Goal: Information Seeking & Learning: Learn about a topic

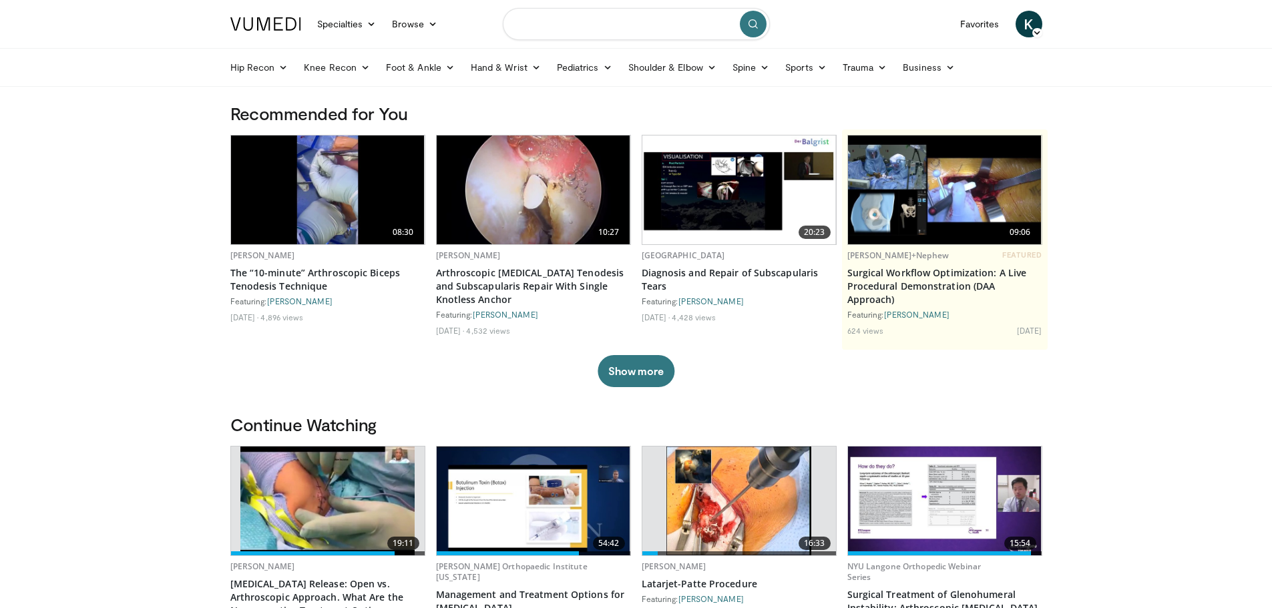
click at [616, 25] on input "Search topics, interventions" at bounding box center [636, 24] width 267 height 32
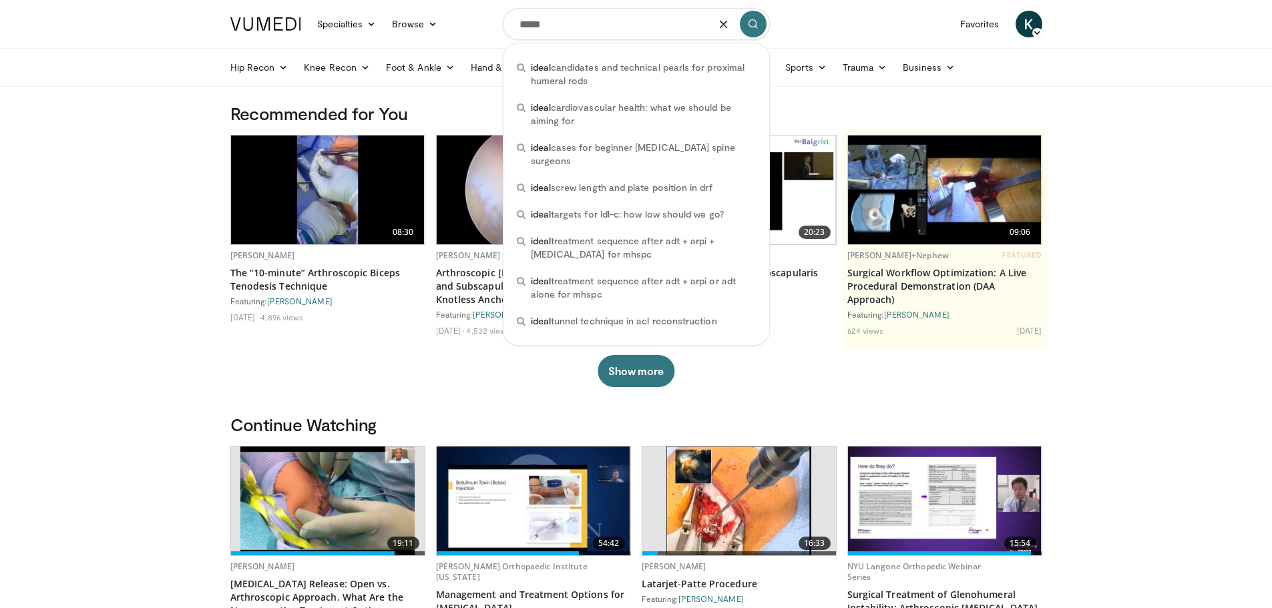
type input "*****"
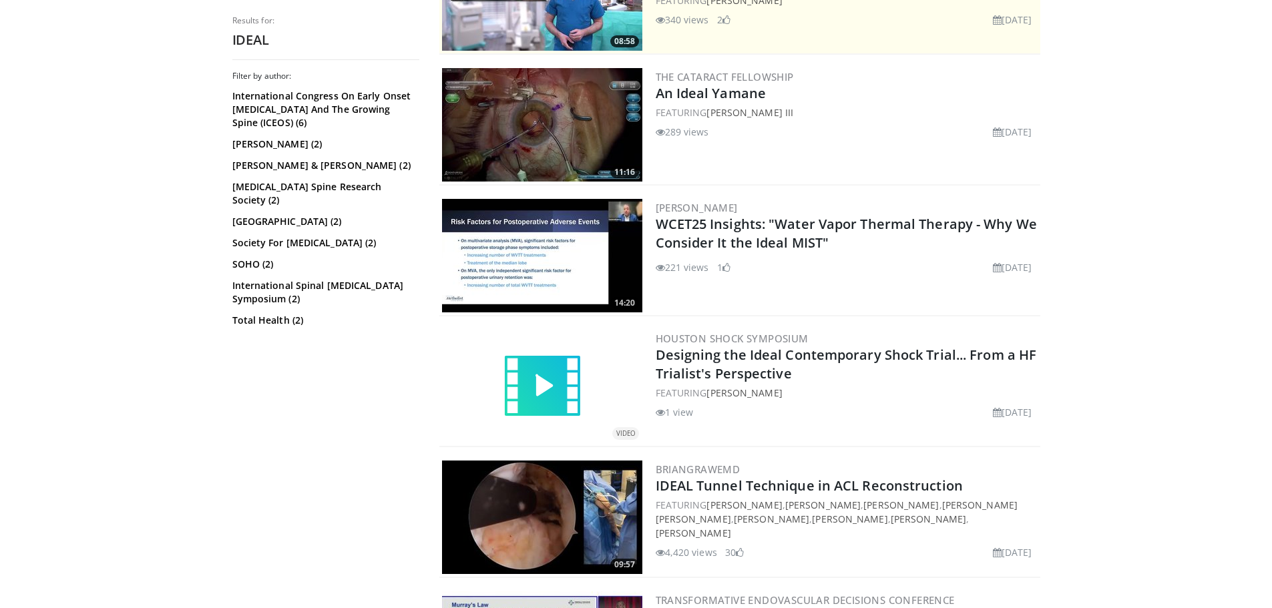
scroll to position [467, 0]
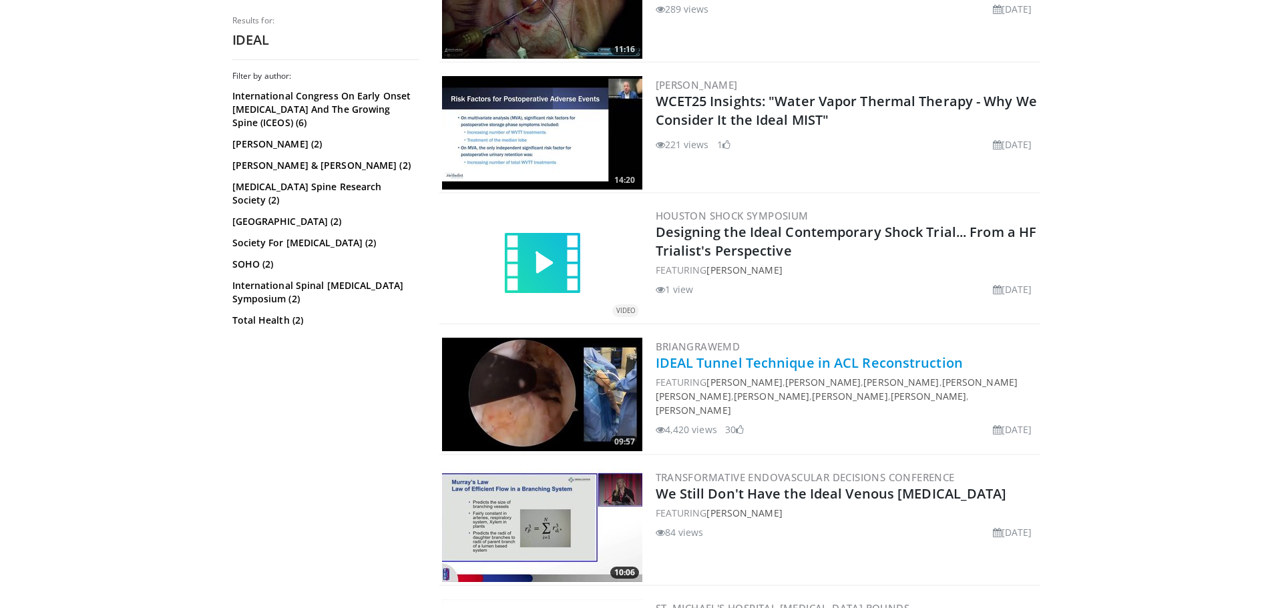
click at [856, 357] on link "IDEAL Tunnel Technique in ACL Reconstruction" at bounding box center [809, 363] width 307 height 18
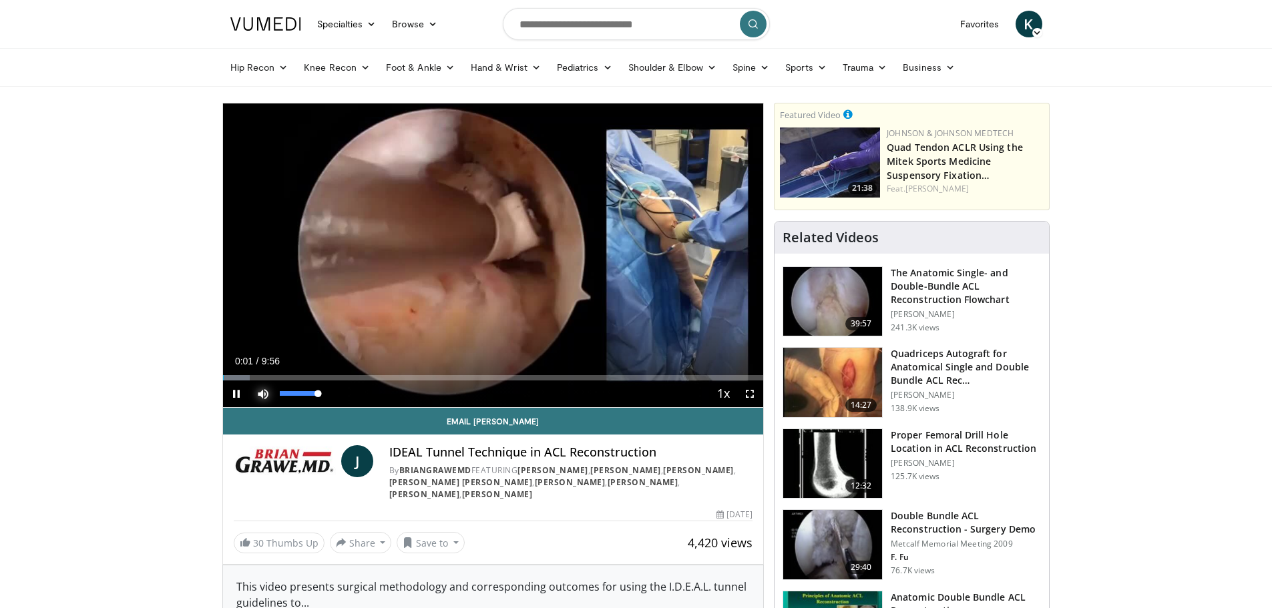
click at [262, 391] on span "Video Player" at bounding box center [263, 394] width 27 height 27
click at [749, 395] on span "Video Player" at bounding box center [750, 394] width 27 height 27
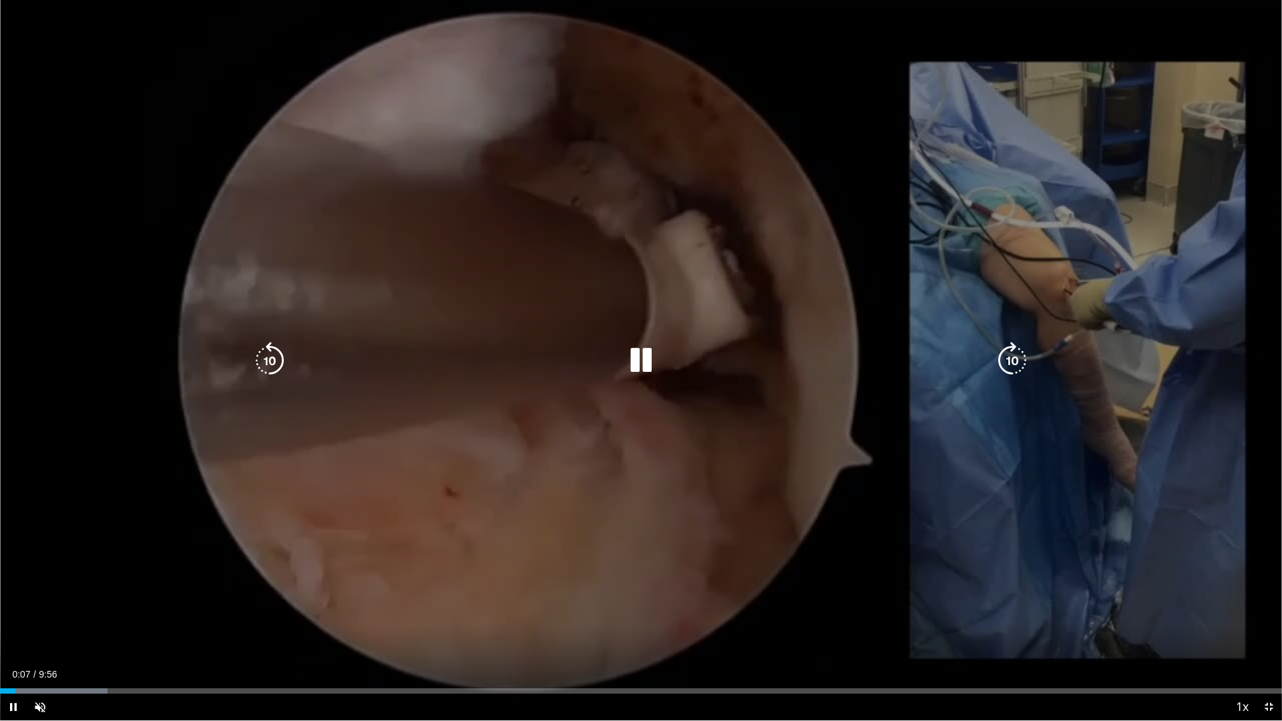
click at [1032, 377] on div "10 seconds Tap to unmute" at bounding box center [641, 360] width 1282 height 721
click at [1012, 358] on icon "Video Player" at bounding box center [1012, 360] width 37 height 37
click at [692, 409] on div "10 seconds Tap to unmute" at bounding box center [641, 360] width 1282 height 721
click at [1018, 355] on icon "Video Player" at bounding box center [1012, 360] width 37 height 37
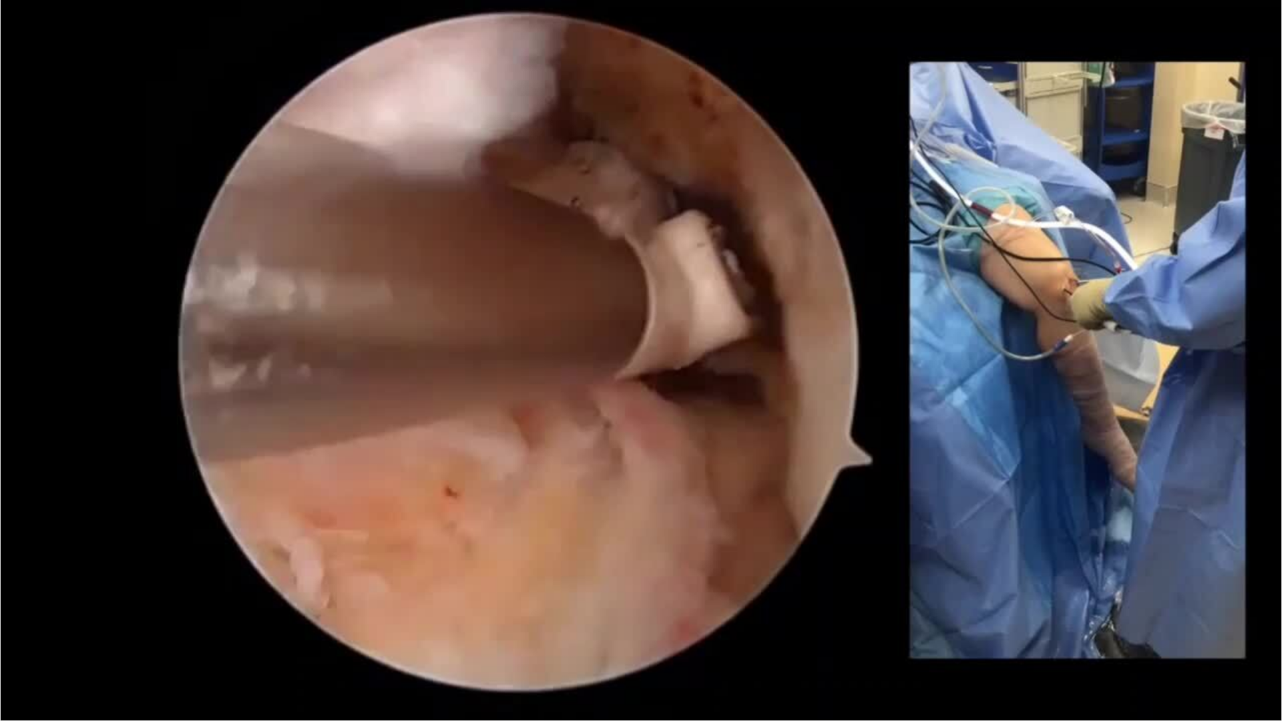
click at [1018, 355] on div "10 seconds Tap to unmute" at bounding box center [641, 360] width 1282 height 721
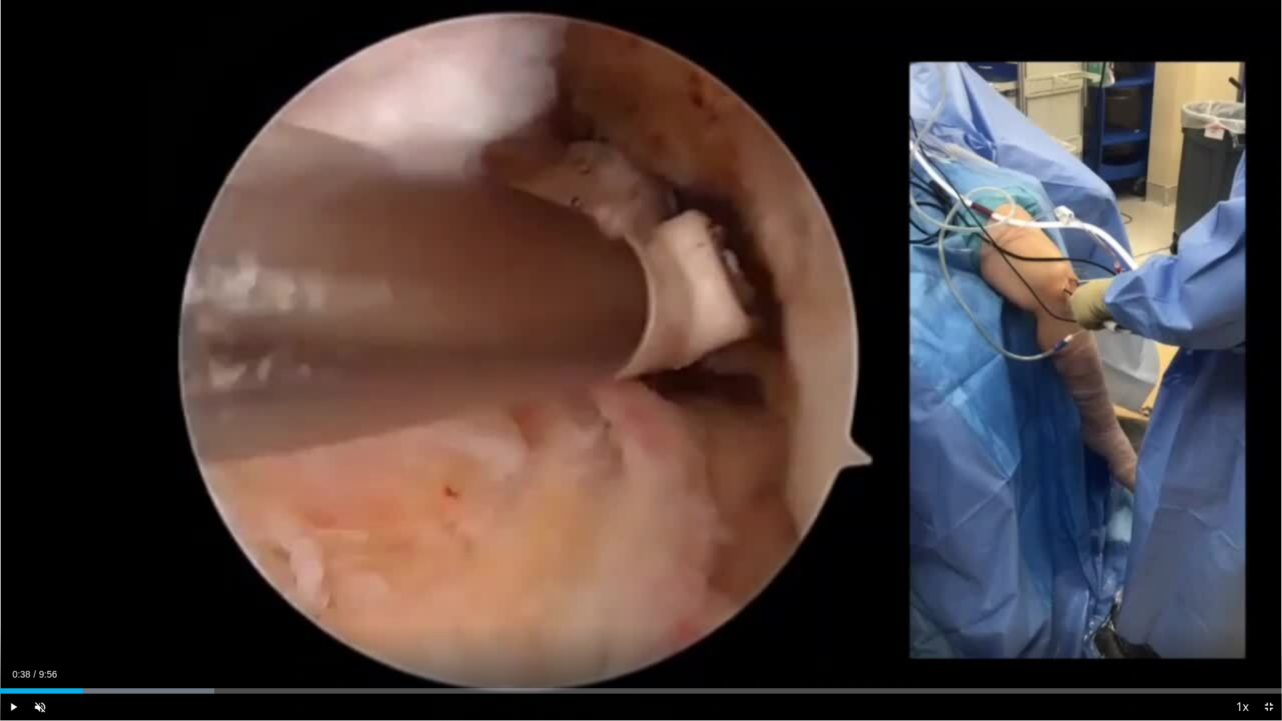
click at [1018, 355] on div "10 seconds Tap to unmute" at bounding box center [641, 360] width 1282 height 721
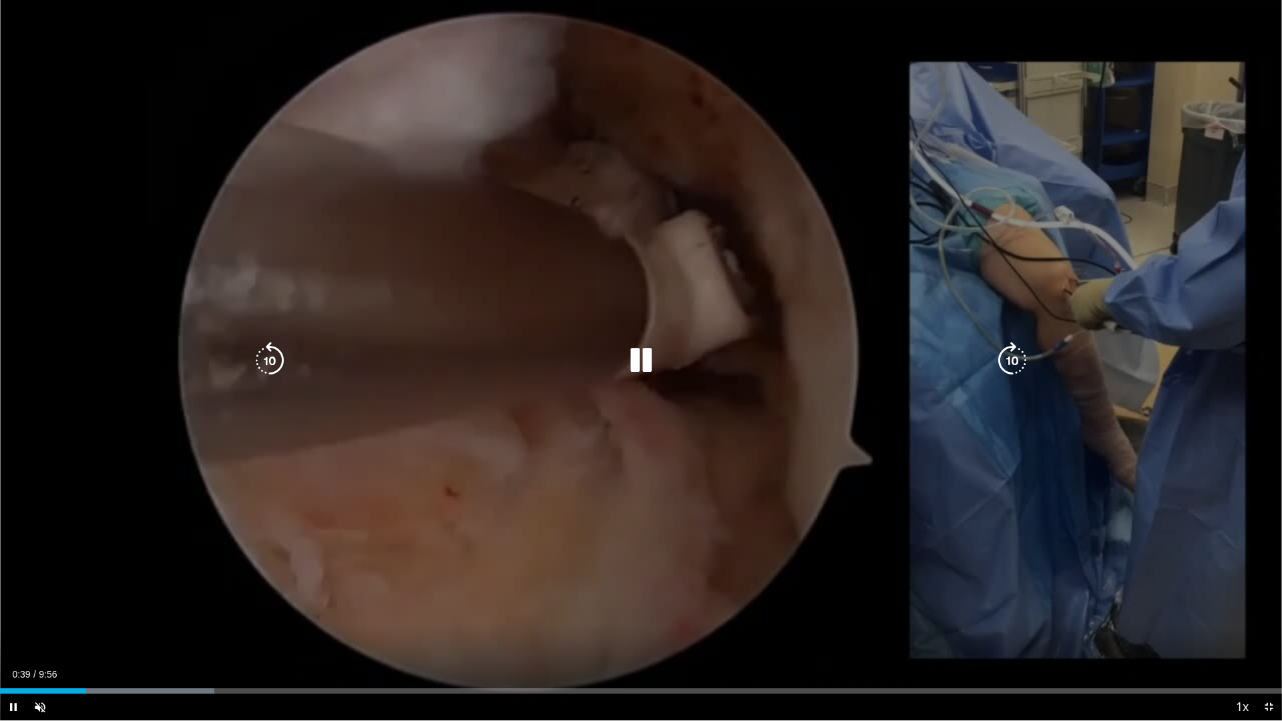
click at [1016, 359] on icon "Video Player" at bounding box center [1012, 360] width 37 height 37
click at [923, 483] on div "30 seconds Tap to unmute" at bounding box center [641, 360] width 1282 height 721
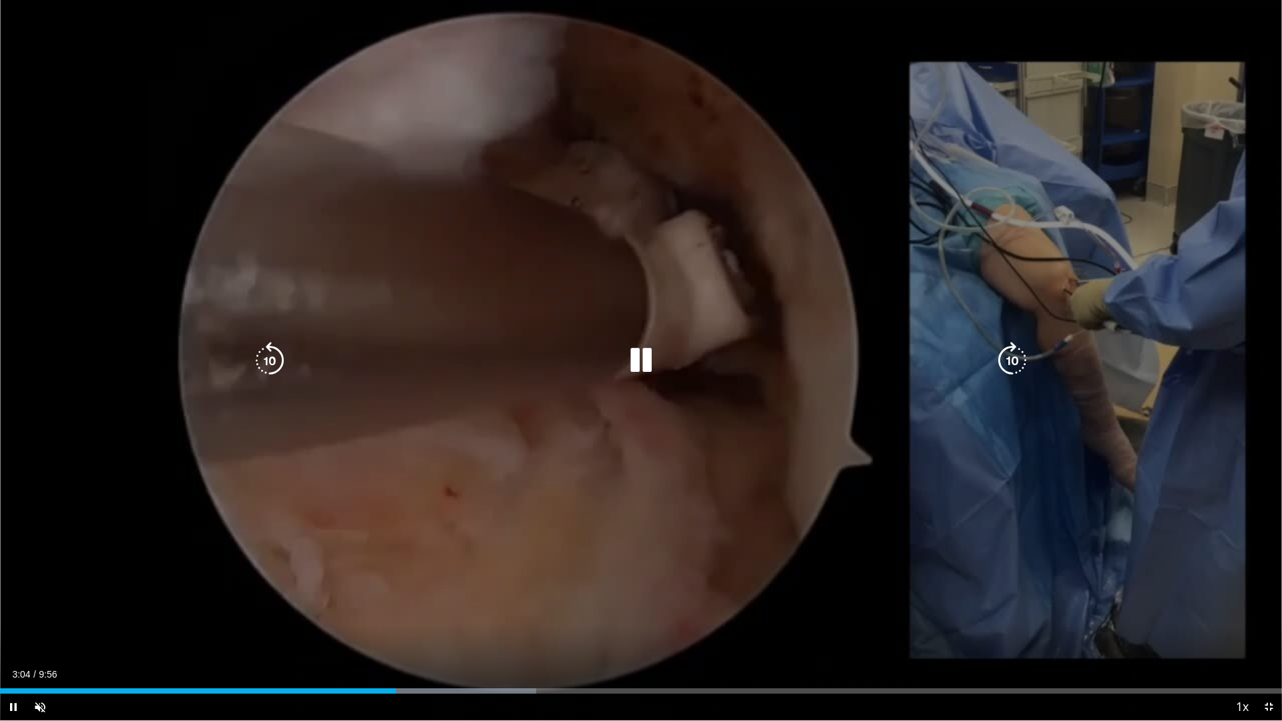
click at [1013, 351] on icon "Video Player" at bounding box center [1012, 360] width 37 height 37
click at [1014, 352] on icon "Video Player" at bounding box center [1012, 360] width 37 height 37
click at [1006, 359] on icon "Video Player" at bounding box center [1012, 360] width 37 height 37
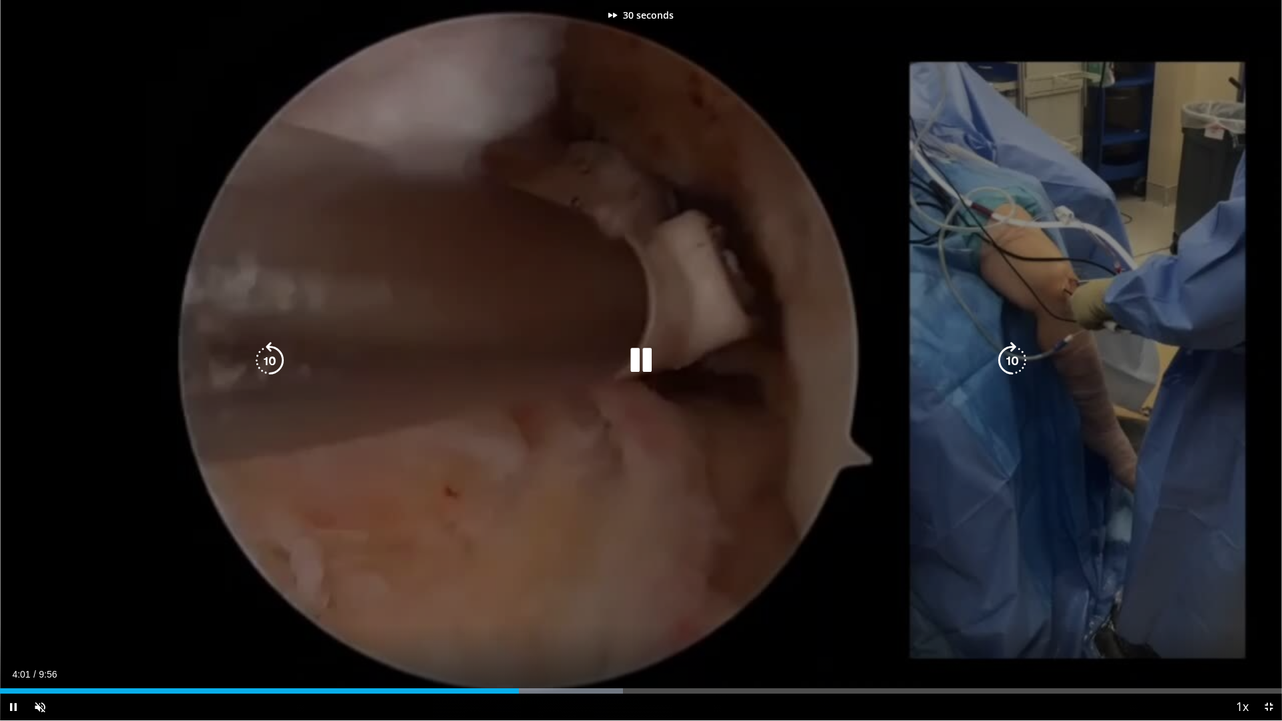
click at [1006, 359] on icon "Video Player" at bounding box center [1012, 360] width 37 height 37
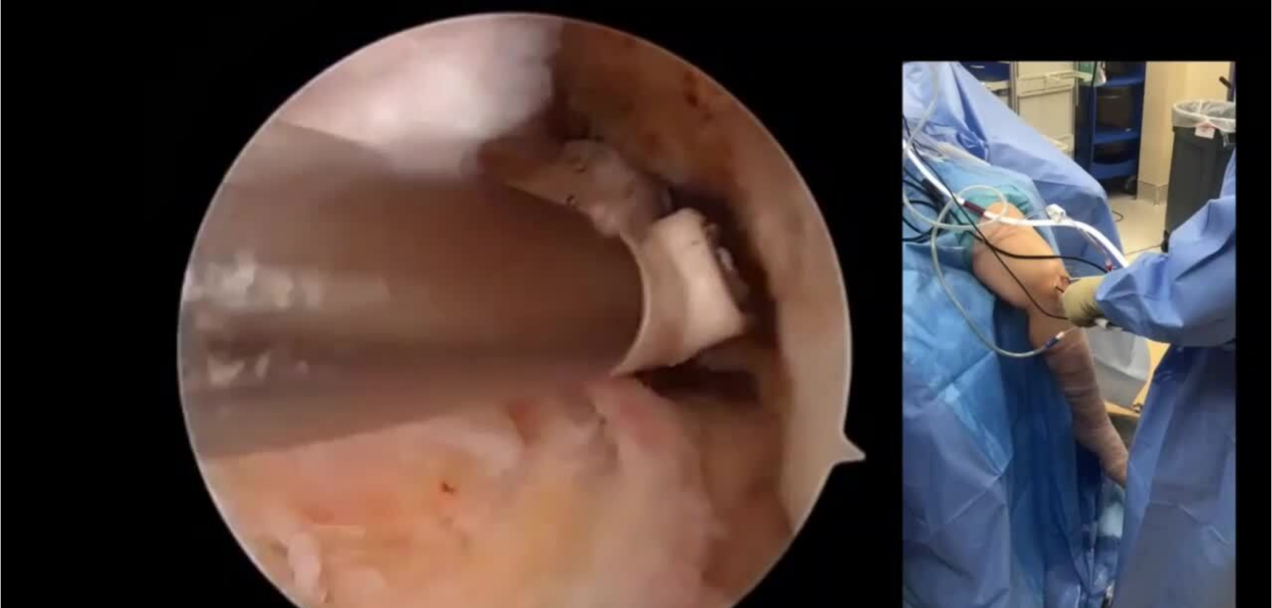
scroll to position [67, 0]
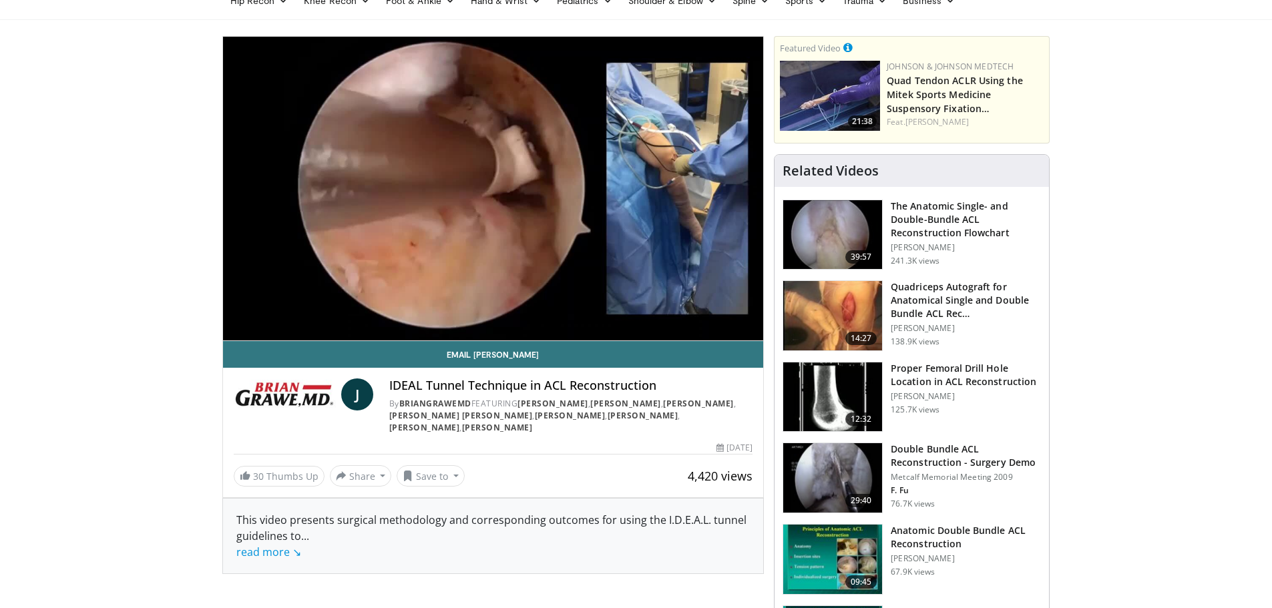
click at [954, 373] on h3 "Proper Femoral Drill Hole Location in ACL Reconstruction" at bounding box center [966, 375] width 150 height 27
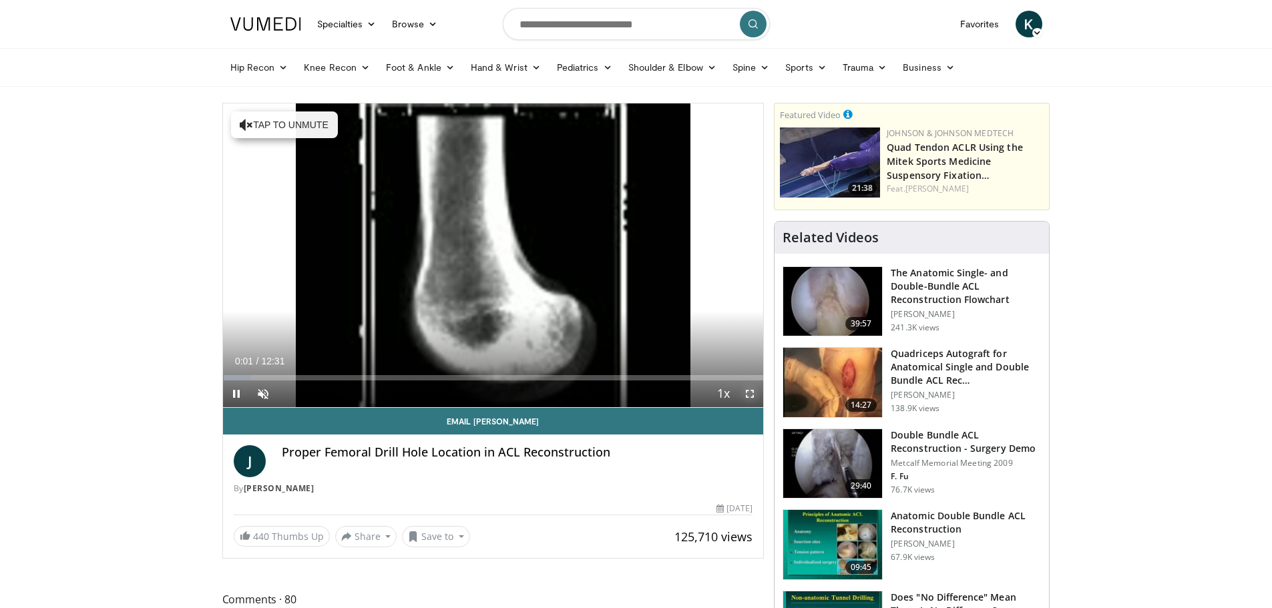
click at [751, 396] on span "Video Player" at bounding box center [750, 394] width 27 height 27
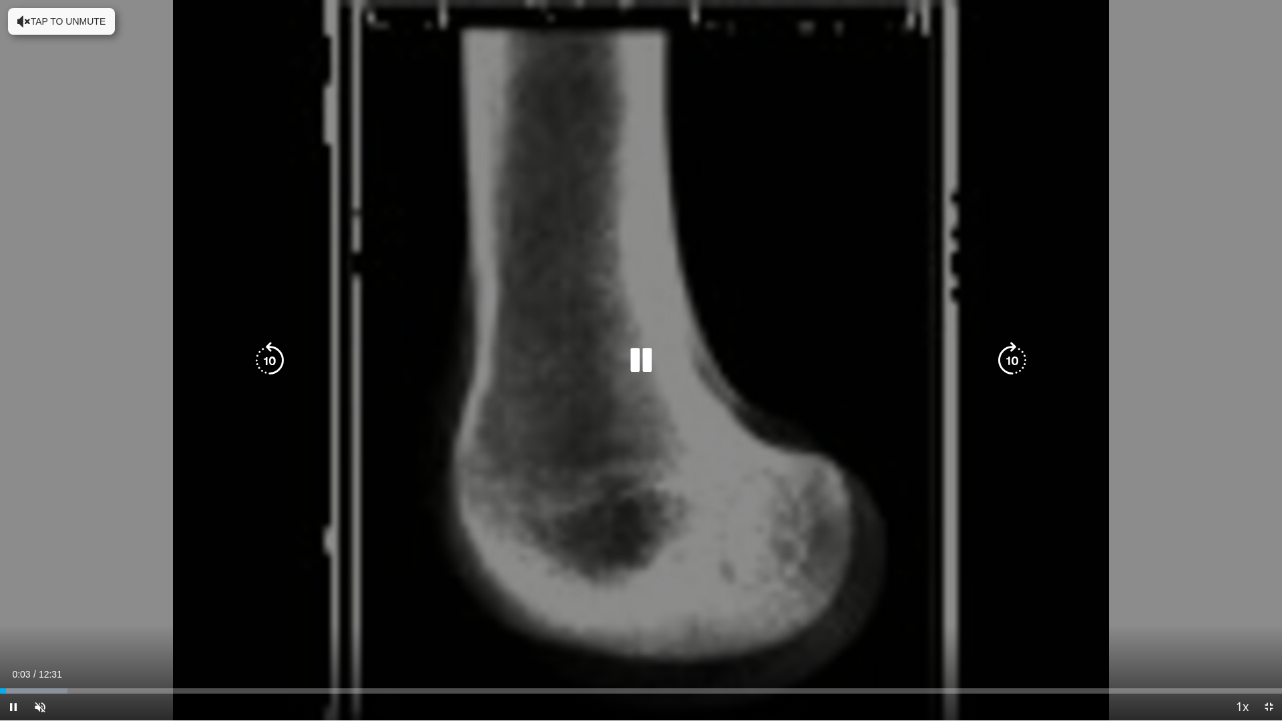
click at [1010, 364] on icon "Video Player" at bounding box center [1012, 360] width 37 height 37
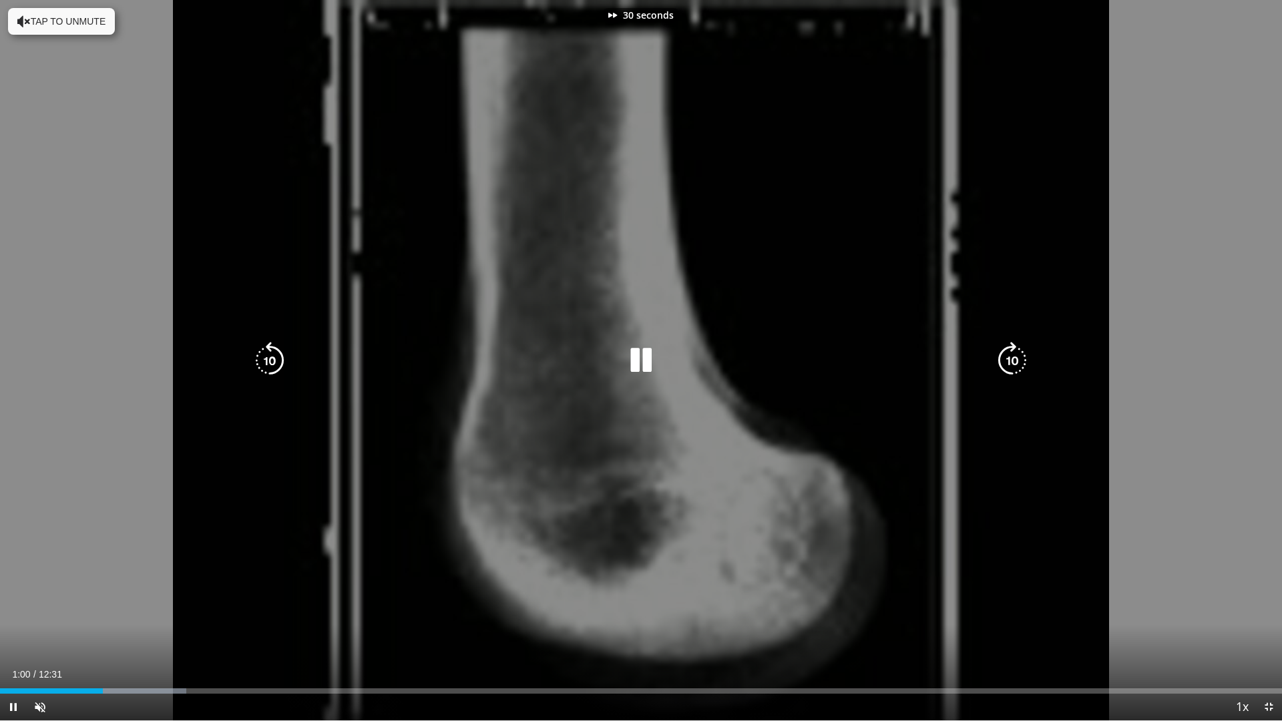
click at [1010, 364] on icon "Video Player" at bounding box center [1012, 360] width 37 height 37
click at [1012, 364] on icon "Video Player" at bounding box center [1012, 360] width 37 height 37
click at [1011, 355] on icon "Video Player" at bounding box center [1012, 360] width 37 height 37
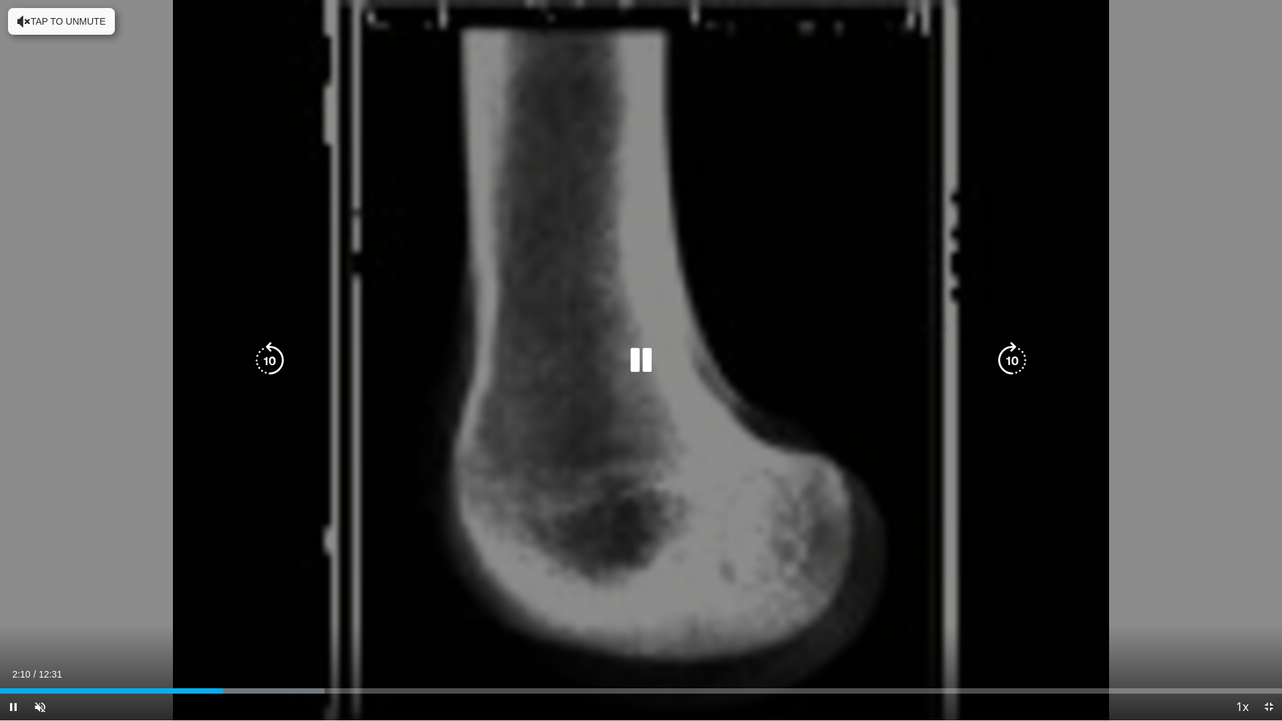
click at [1010, 339] on div "20 seconds Tap to unmute" at bounding box center [641, 360] width 1282 height 721
click at [1014, 355] on icon "Video Player" at bounding box center [1012, 360] width 37 height 37
click at [637, 355] on icon "Video Player" at bounding box center [640, 360] width 37 height 37
click at [1003, 358] on icon "Video Player" at bounding box center [1012, 360] width 37 height 37
click at [1007, 362] on icon "Video Player" at bounding box center [1012, 360] width 37 height 37
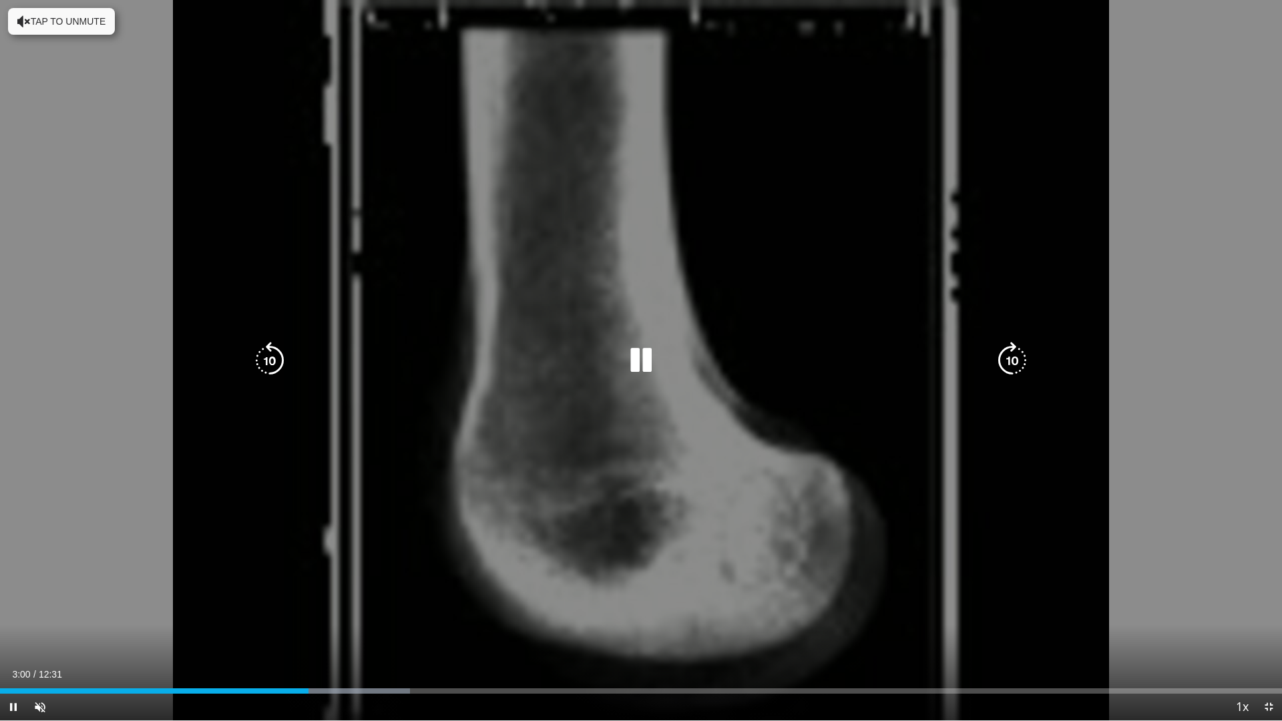
click at [1017, 360] on icon "Video Player" at bounding box center [1012, 360] width 37 height 37
click at [1010, 359] on icon "Video Player" at bounding box center [1012, 360] width 37 height 37
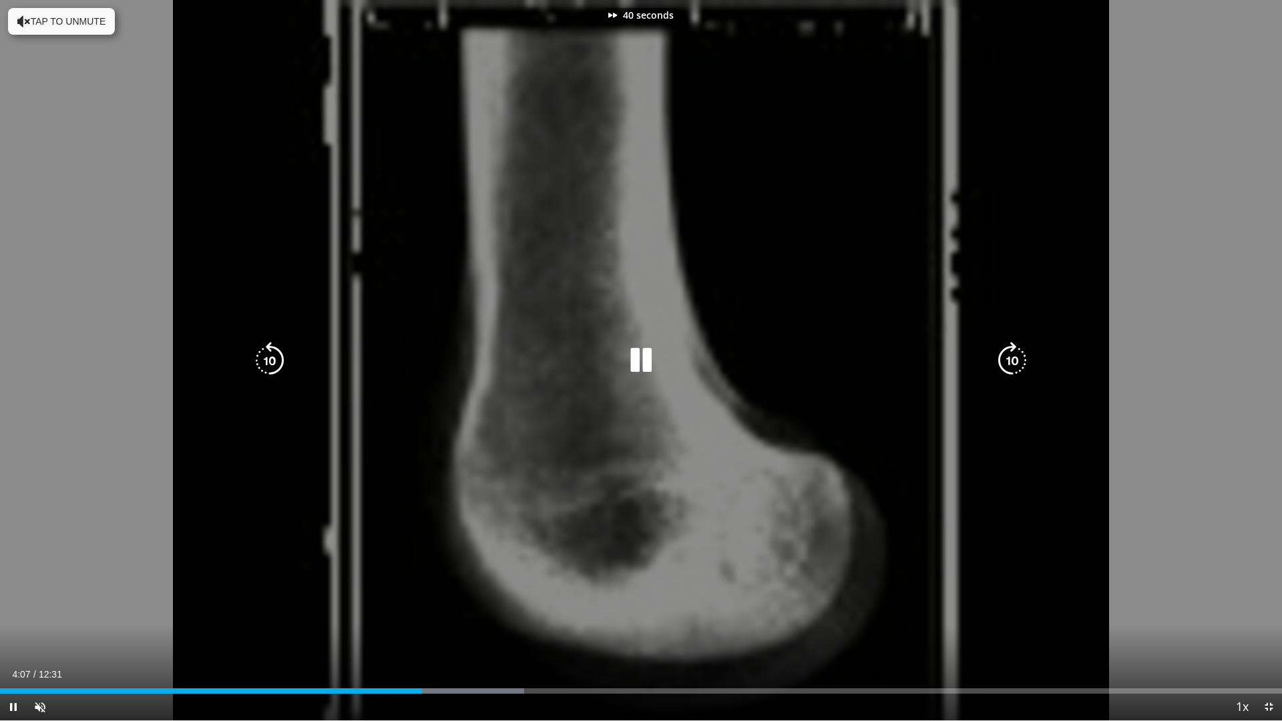
click at [1009, 357] on icon "Video Player" at bounding box center [1012, 360] width 37 height 37
click at [1020, 363] on icon "Video Player" at bounding box center [1012, 360] width 37 height 37
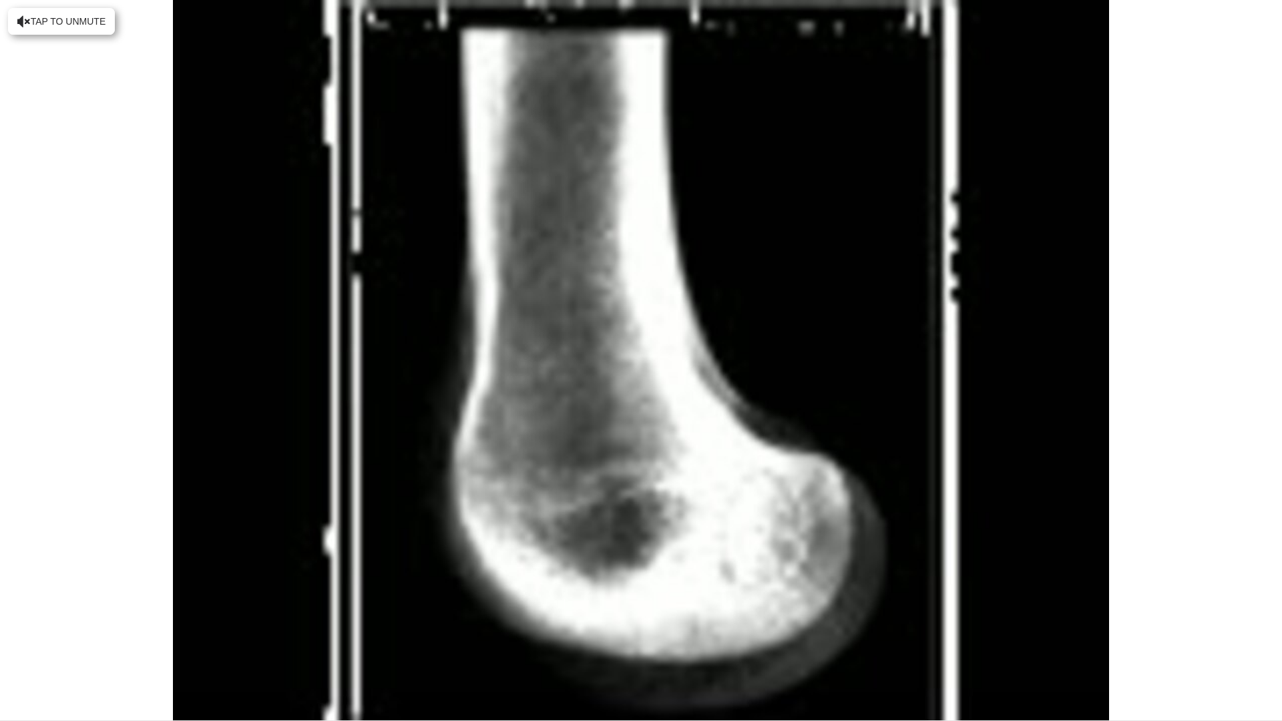
click at [1020, 363] on div "20 seconds Tap to unmute" at bounding box center [641, 360] width 1282 height 721
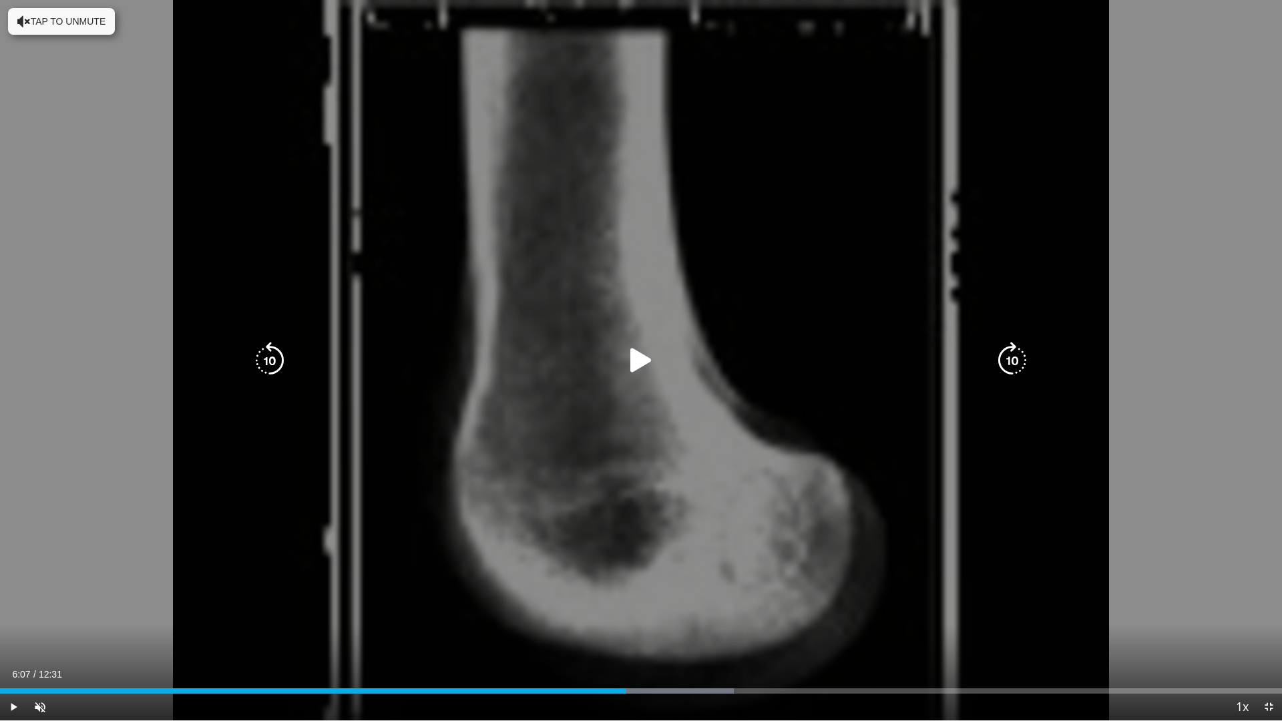
click at [1015, 355] on icon "Video Player" at bounding box center [1012, 360] width 37 height 37
click at [652, 365] on icon "Video Player" at bounding box center [640, 360] width 37 height 37
click at [998, 361] on icon "Video Player" at bounding box center [1012, 360] width 37 height 37
click at [1009, 359] on icon "Video Player" at bounding box center [1012, 360] width 37 height 37
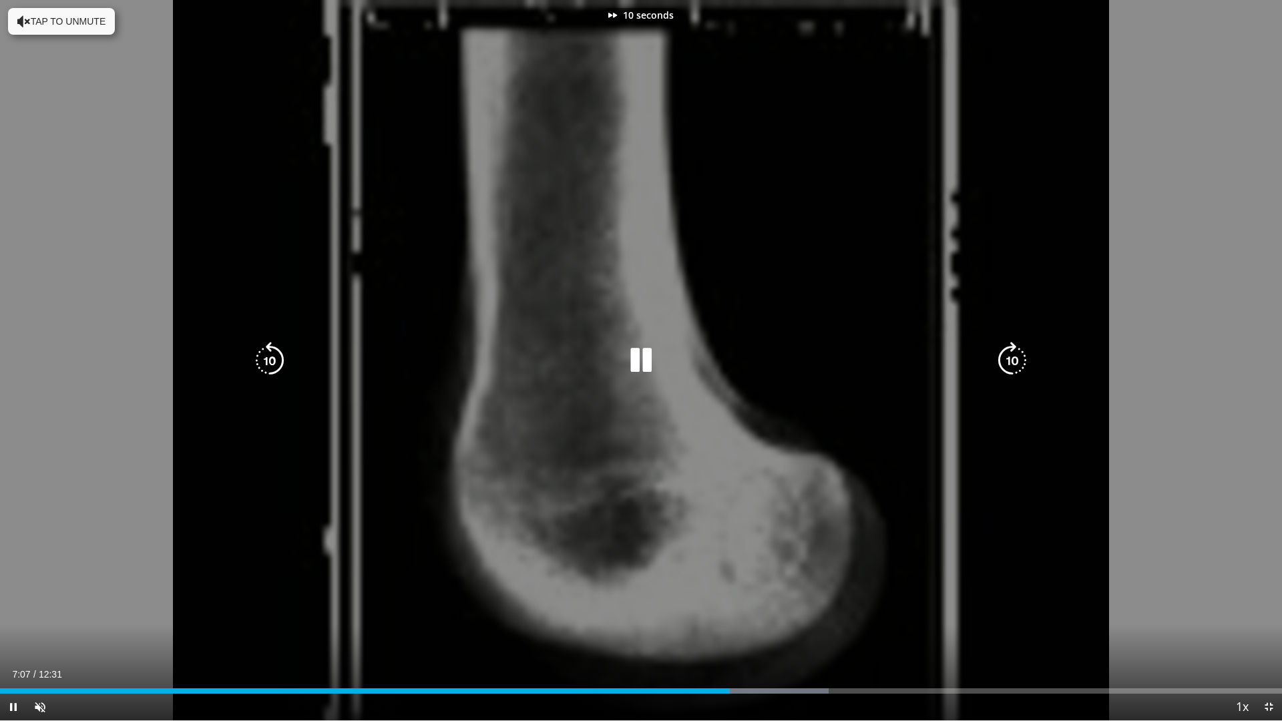
click at [1009, 359] on icon "Video Player" at bounding box center [1012, 360] width 37 height 37
click at [1014, 365] on icon "Video Player" at bounding box center [1012, 360] width 37 height 37
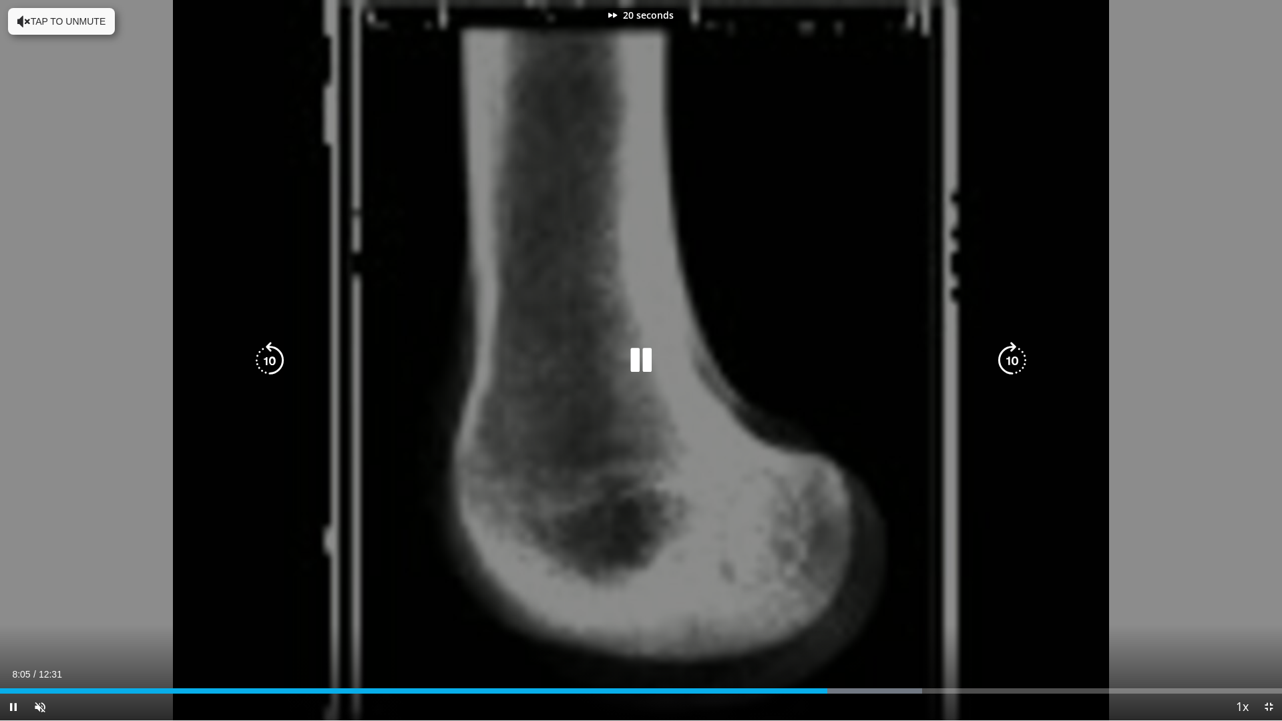
click at [1014, 365] on icon "Video Player" at bounding box center [1012, 360] width 37 height 37
click at [1012, 363] on icon "Video Player" at bounding box center [1012, 360] width 37 height 37
click at [1002, 367] on icon "Video Player" at bounding box center [1012, 360] width 37 height 37
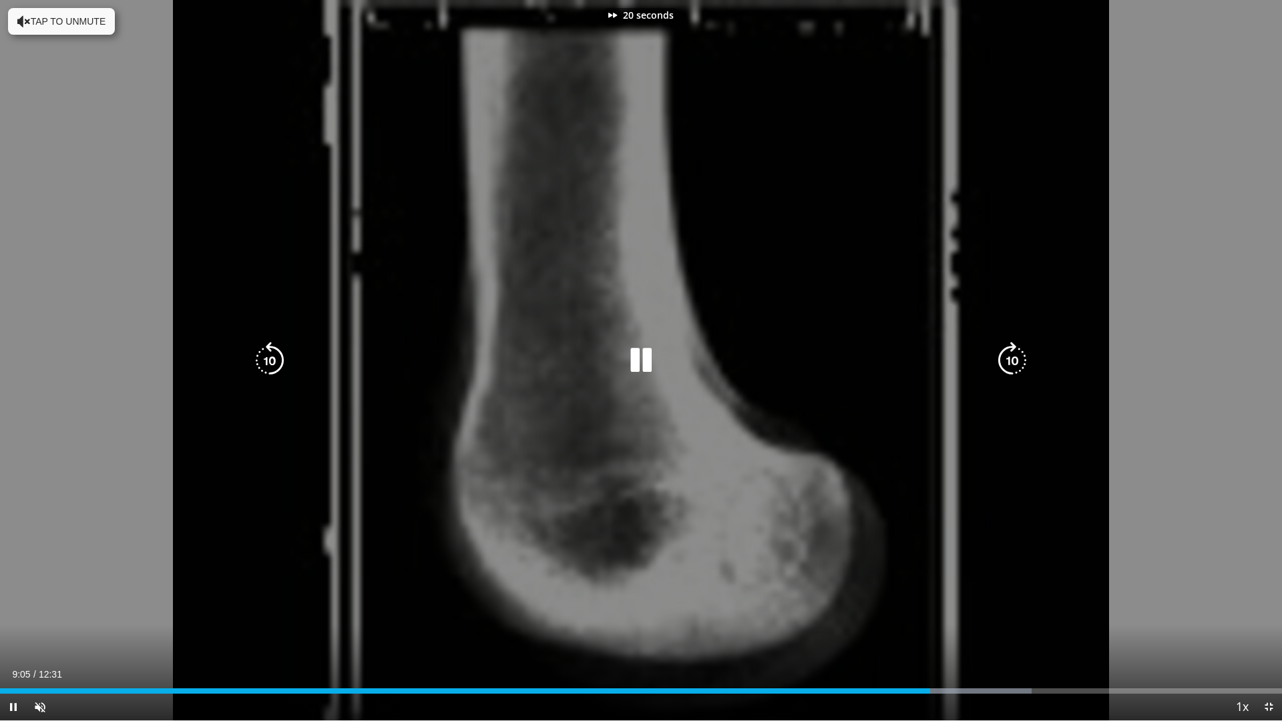
click at [1002, 367] on icon "Video Player" at bounding box center [1012, 360] width 37 height 37
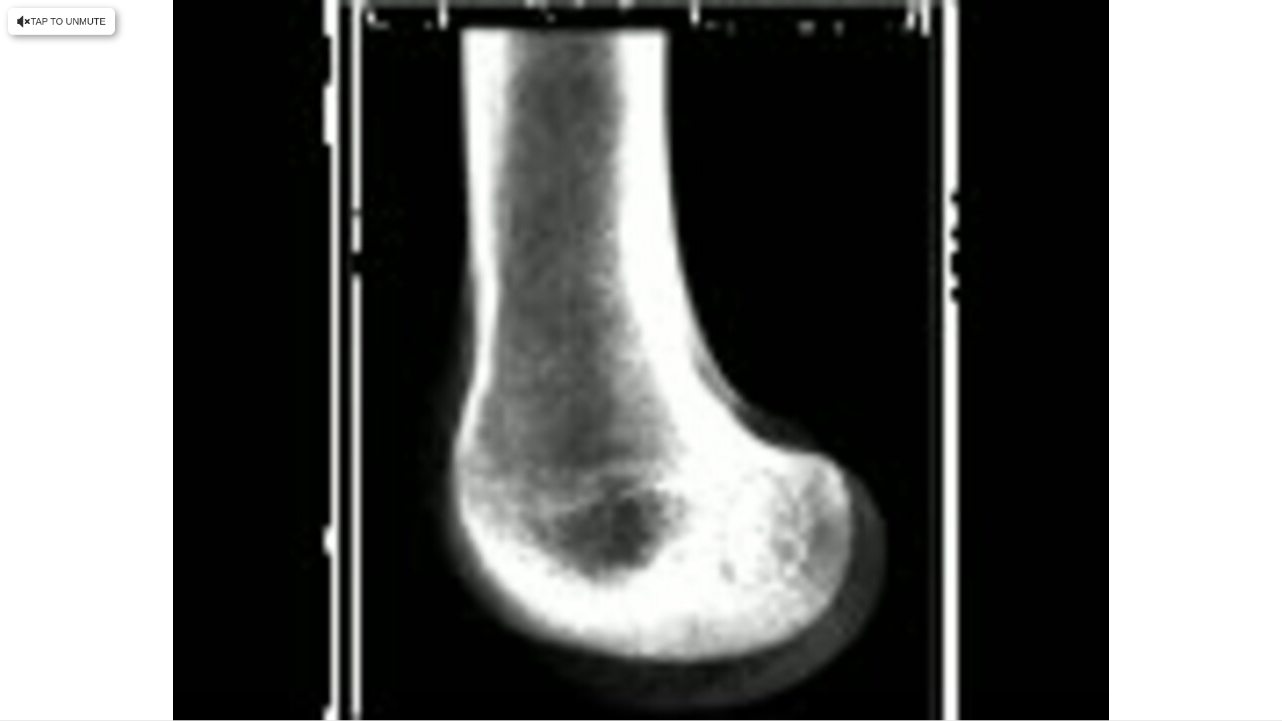
click at [1004, 367] on div "40 seconds Tap to unmute" at bounding box center [641, 360] width 1282 height 721
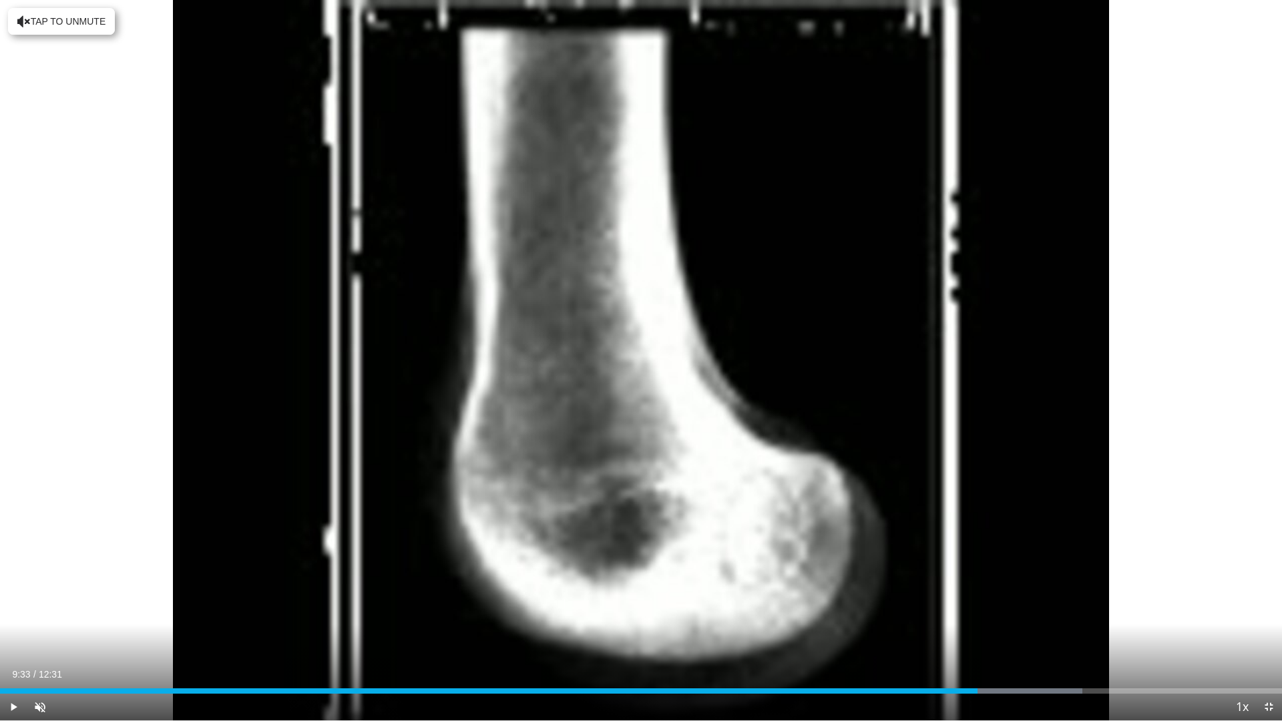
click at [1004, 367] on div "40 seconds Tap to unmute" at bounding box center [641, 360] width 1282 height 721
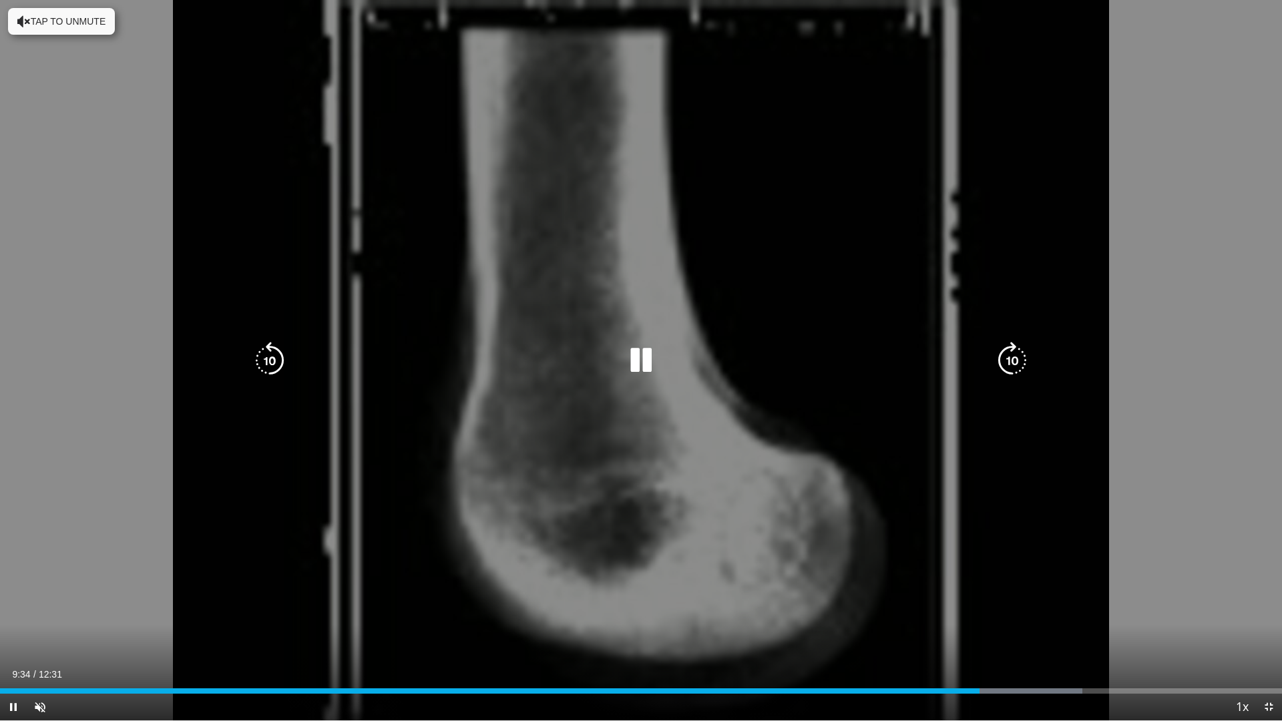
click at [1007, 367] on icon "Video Player" at bounding box center [1012, 360] width 37 height 37
click at [1016, 365] on icon "Video Player" at bounding box center [1012, 360] width 37 height 37
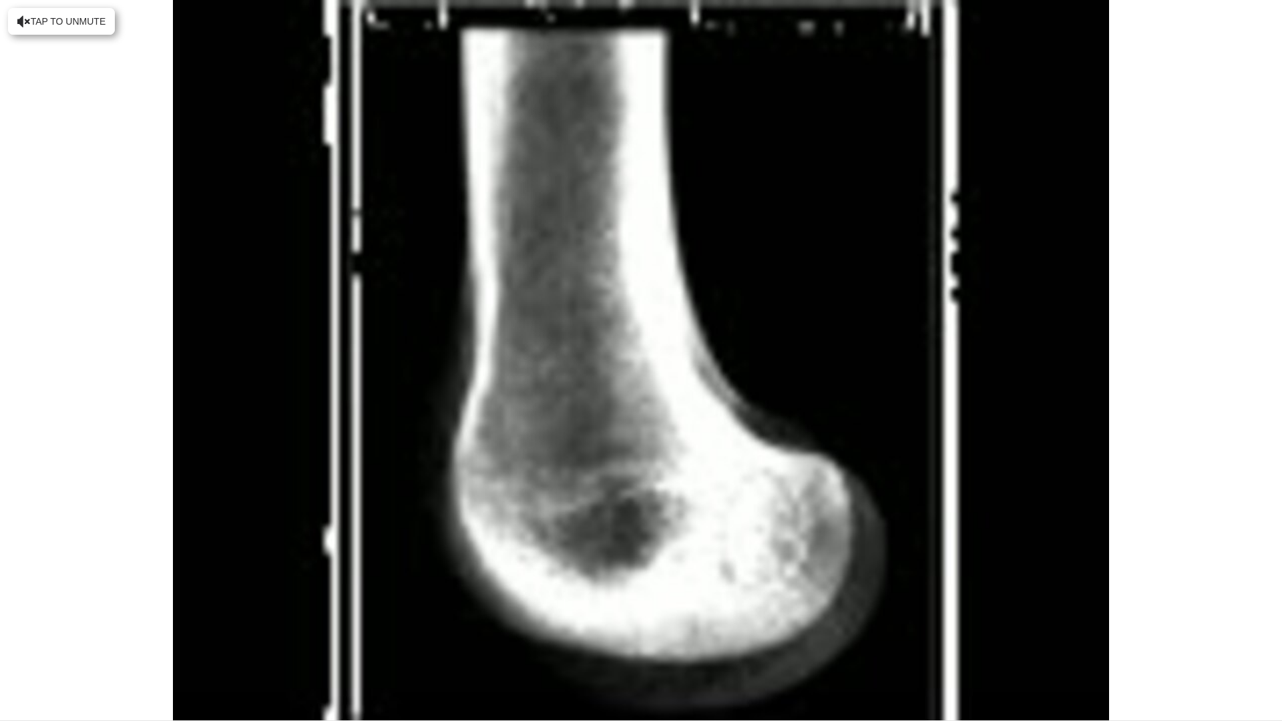
click at [1016, 365] on div "30 seconds Tap to unmute" at bounding box center [641, 360] width 1282 height 721
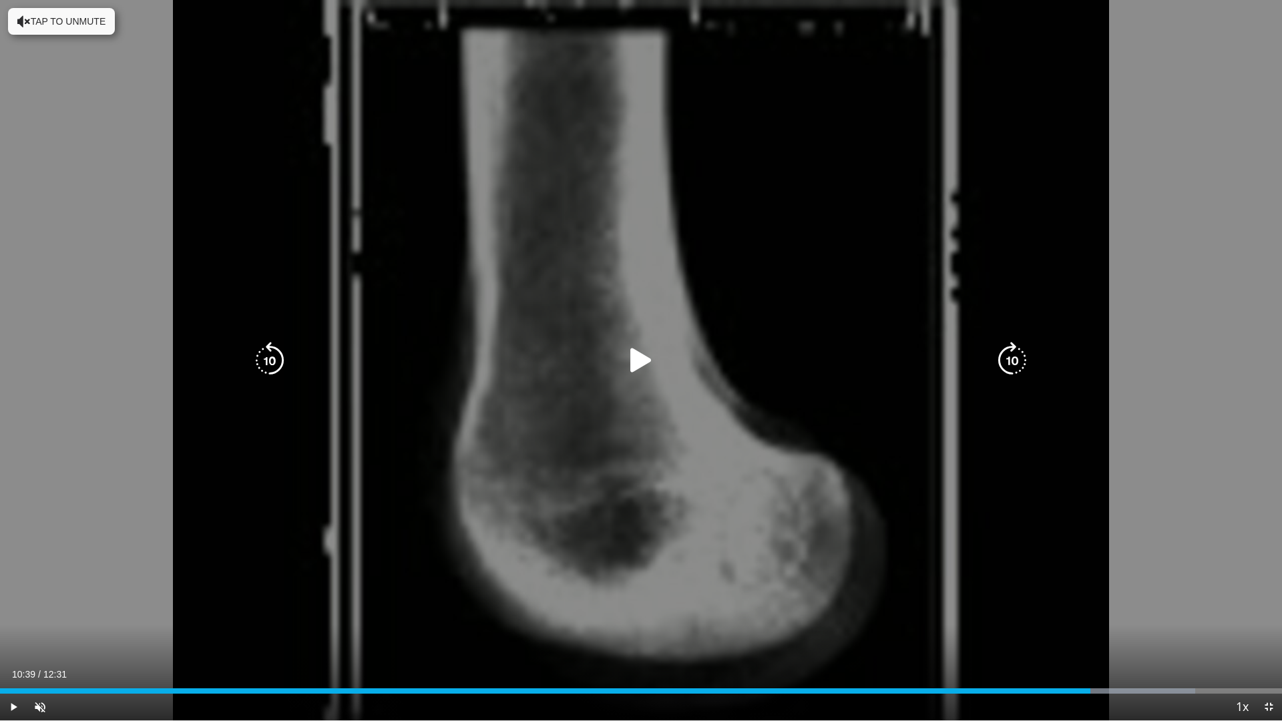
click at [1004, 358] on icon "Video Player" at bounding box center [1012, 360] width 37 height 37
click at [619, 352] on div "Video Player" at bounding box center [640, 360] width 769 height 27
click at [630, 352] on icon "Video Player" at bounding box center [640, 360] width 37 height 37
click at [1007, 359] on icon "Video Player" at bounding box center [1012, 360] width 37 height 37
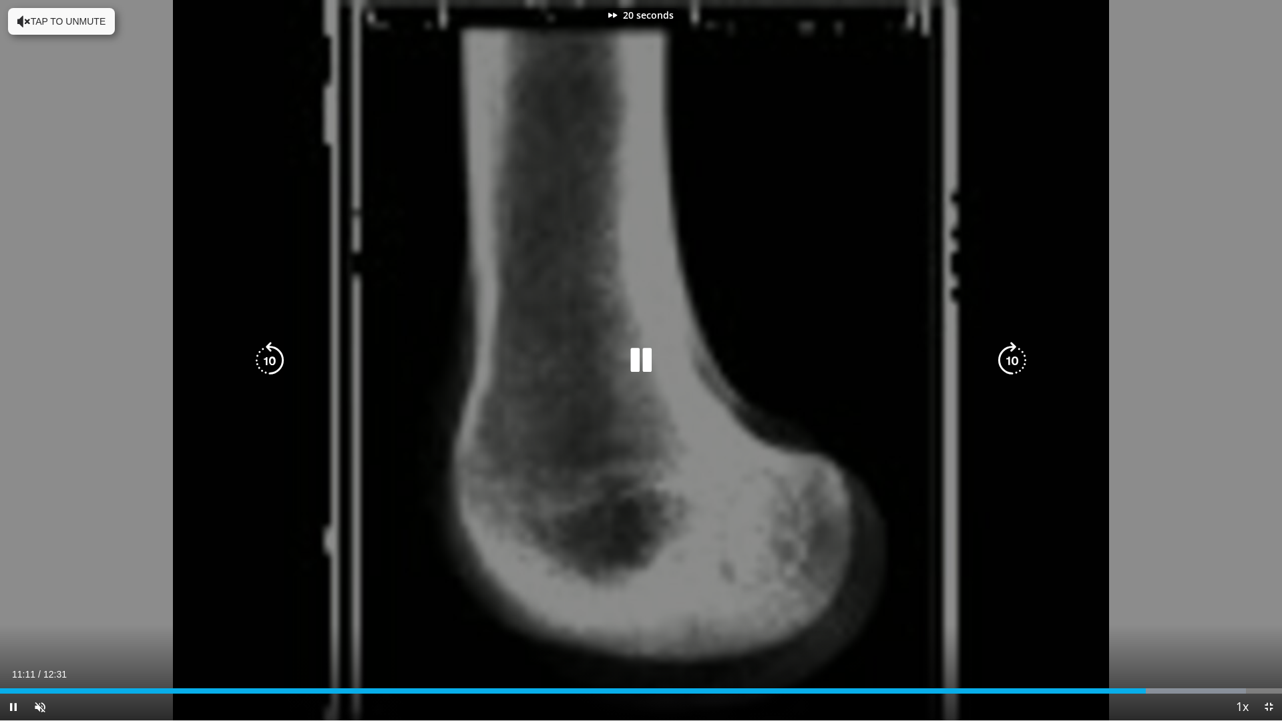
click at [1007, 359] on icon "Video Player" at bounding box center [1012, 360] width 37 height 37
click at [1007, 360] on icon "Video Player" at bounding box center [1012, 360] width 37 height 37
click at [1008, 361] on icon "Video Player" at bounding box center [1012, 360] width 37 height 37
click at [1009, 361] on icon "Video Player" at bounding box center [1012, 360] width 37 height 37
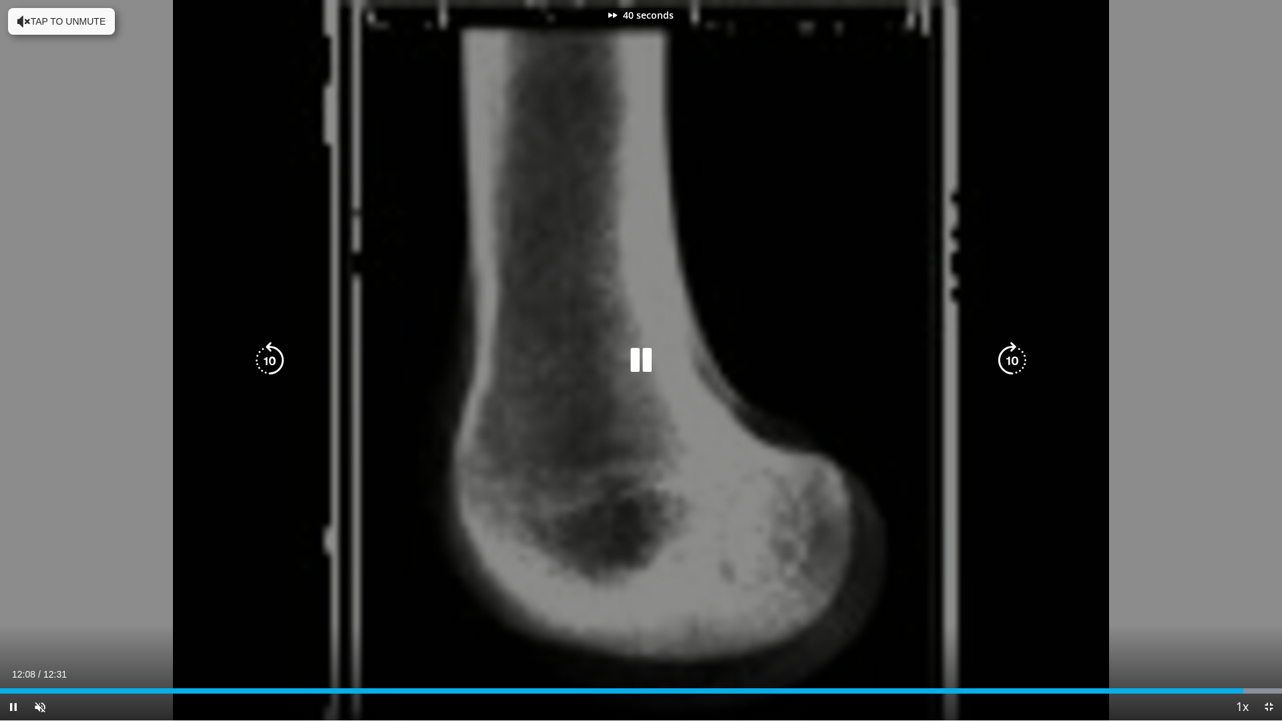
click at [1010, 361] on icon "Video Player" at bounding box center [1012, 360] width 37 height 37
click at [648, 359] on icon "Video Player" at bounding box center [640, 360] width 37 height 37
